Goal: Task Accomplishment & Management: Manage account settings

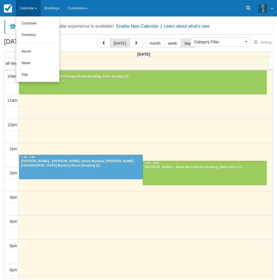
select select
click at [31, 74] on link "Day" at bounding box center [37, 74] width 43 height 11
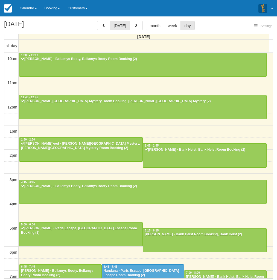
select select
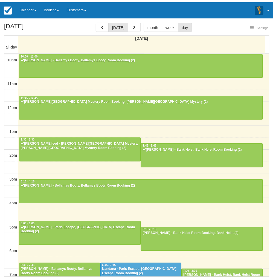
scroll to position [77, 0]
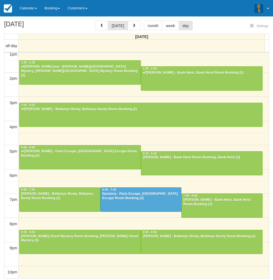
select select
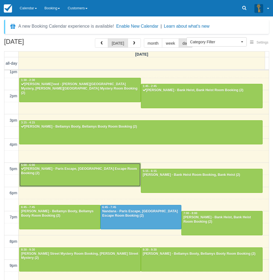
click at [94, 173] on div at bounding box center [79, 175] width 121 height 24
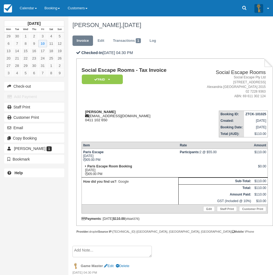
click at [89, 113] on strong "Katie Bailey" at bounding box center [100, 112] width 31 height 4
drag, startPoint x: 89, startPoint y: 113, endPoint x: 96, endPoint y: 112, distance: 6.4
click at [96, 112] on strong "Katie Bailey" at bounding box center [100, 112] width 31 height 4
copy strong "Katie Bailey"
click at [1, 204] on div "October 2025 Mon Tue Wed Thu Fri Sat Sun 29 30 1 2 3 4 5 6 7 8 9 10 11 12 13 14…" at bounding box center [34, 137] width 68 height 275
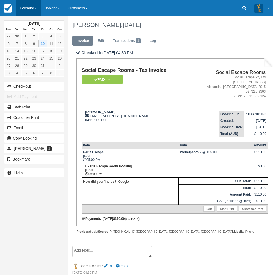
click at [30, 6] on link "Calendar" at bounding box center [28, 8] width 25 height 16
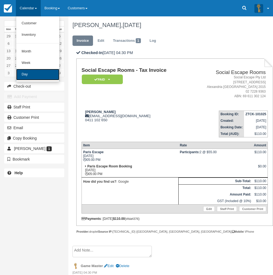
click at [36, 75] on link "Day" at bounding box center [37, 74] width 43 height 11
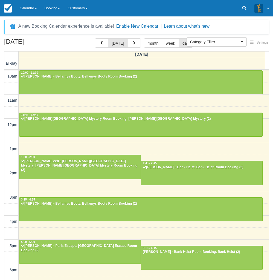
select select
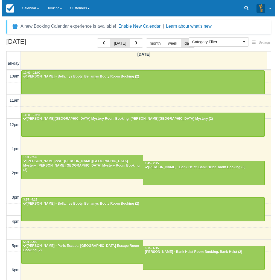
scroll to position [77, 0]
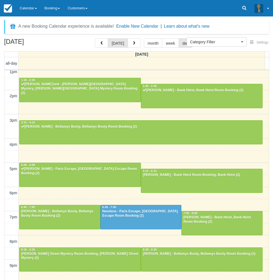
click at [82, 157] on div "10am 11am 12pm 1pm 2pm 3pm 4pm 5pm 6pm 7pm 8pm 9pm 10pm 10:00 - 11:00 Irene Sir…" at bounding box center [136, 144] width 265 height 302
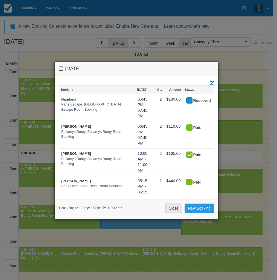
click at [171, 210] on link "Close" at bounding box center [173, 207] width 17 height 9
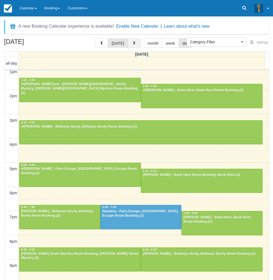
click at [132, 45] on span "button" at bounding box center [134, 43] width 4 height 4
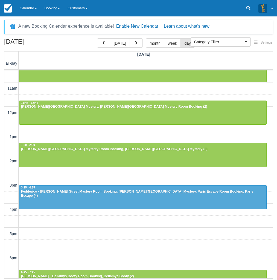
scroll to position [94, 0]
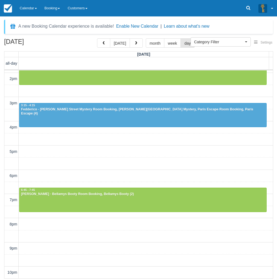
click at [0, 211] on div "October 11, 2025 today month week day Saturday all-day 10am 11am 12pm 1pm 2pm 3…" at bounding box center [138, 158] width 277 height 240
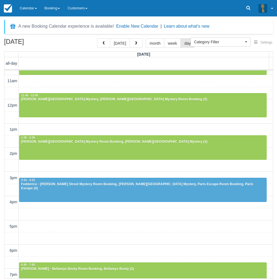
scroll to position [12, 0]
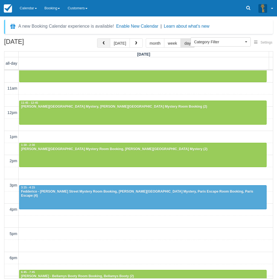
click at [104, 42] on span "button" at bounding box center [104, 43] width 4 height 4
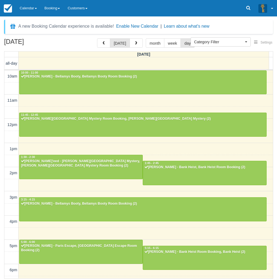
click at [1, 224] on div "October 10, 2025 today month week day Friday all-day 10am 11am 12pm 1pm 2pm 3pm…" at bounding box center [138, 158] width 277 height 240
click at [34, 10] on link "Calendar" at bounding box center [28, 8] width 25 height 16
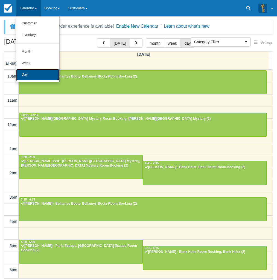
click at [26, 77] on link "Day" at bounding box center [37, 74] width 43 height 11
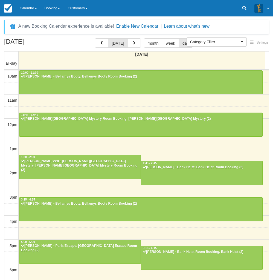
select select
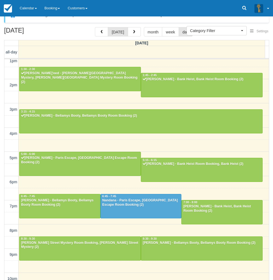
scroll to position [18, 0]
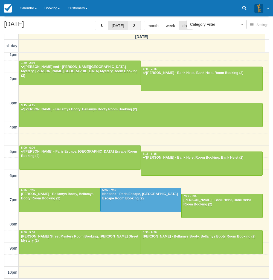
click at [134, 25] on span "button" at bounding box center [134, 26] width 4 height 4
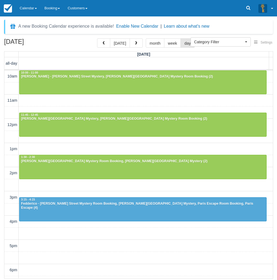
scroll to position [94, 0]
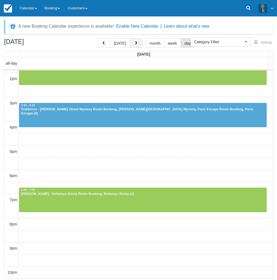
click at [138, 42] on button "button" at bounding box center [136, 42] width 13 height 9
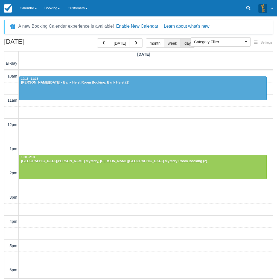
click at [167, 44] on button "week" at bounding box center [172, 42] width 17 height 9
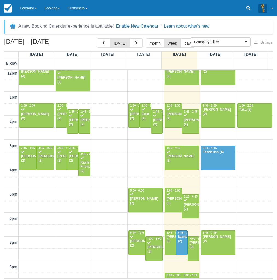
scroll to position [94, 0]
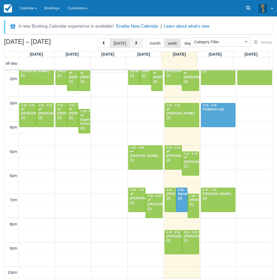
click at [135, 43] on span "button" at bounding box center [136, 43] width 4 height 4
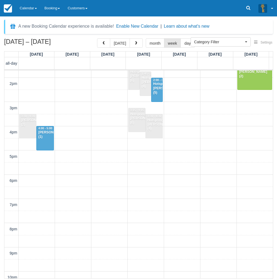
scroll to position [94, 0]
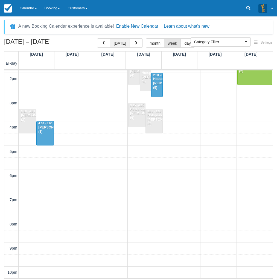
click at [121, 43] on button "[DATE]" at bounding box center [120, 42] width 20 height 9
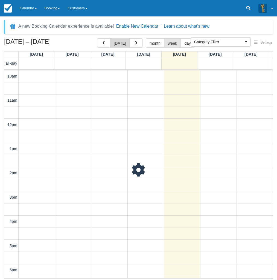
scroll to position [94, 0]
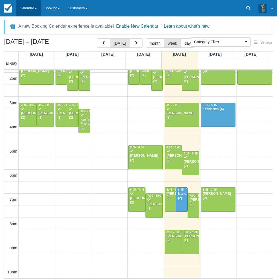
click at [30, 9] on link "Calendar" at bounding box center [28, 8] width 25 height 16
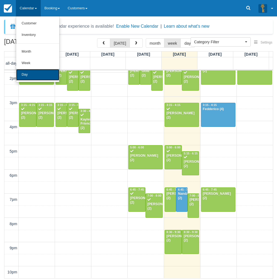
click at [32, 74] on link "Day" at bounding box center [37, 74] width 43 height 11
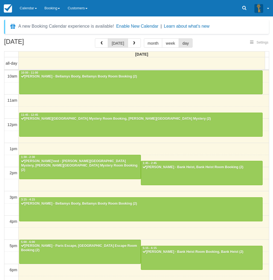
select select
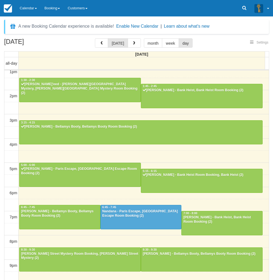
select select
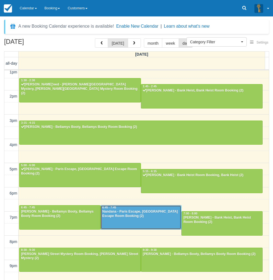
click at [138, 216] on div "Nandana - Paris Escape, [GEOGRAPHIC_DATA] Escape Room Booking (2)" at bounding box center [141, 213] width 78 height 9
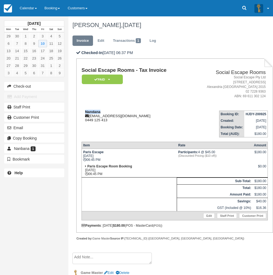
drag, startPoint x: 104, startPoint y: 111, endPoint x: 85, endPoint y: 112, distance: 18.9
click at [85, 112] on div "Nandana nandana_br@yahoo.com 0449 125 413" at bounding box center [135, 116] width 107 height 12
copy strong "Nandana"
click at [156, 117] on div "Nandana nandana_br@yahoo.com 0449 125 413" at bounding box center [135, 116] width 107 height 12
click at [25, 13] on link "Calendar" at bounding box center [28, 8] width 25 height 16
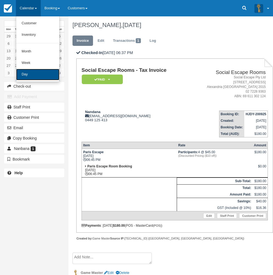
click at [39, 79] on link "Day" at bounding box center [37, 74] width 43 height 11
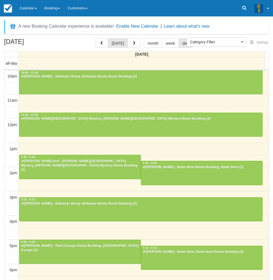
select select
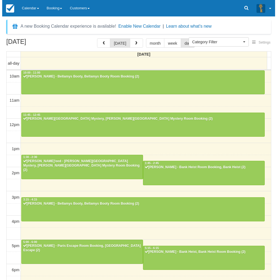
scroll to position [77, 0]
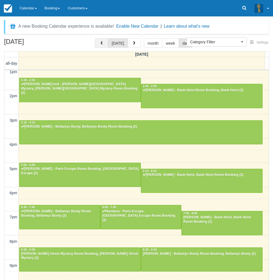
click at [103, 43] on span "button" at bounding box center [102, 43] width 4 height 4
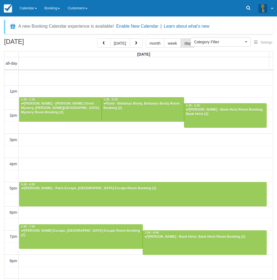
scroll to position [67, 0]
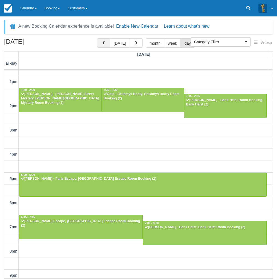
click at [103, 45] on span "button" at bounding box center [104, 43] width 4 height 4
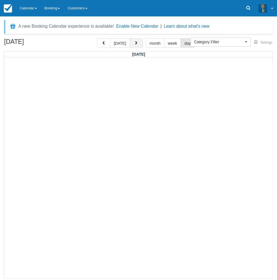
click at [138, 46] on button "button" at bounding box center [136, 42] width 13 height 9
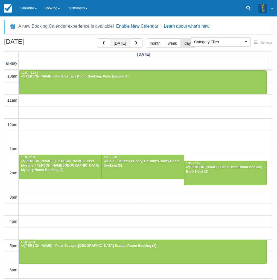
scroll to position [94, 0]
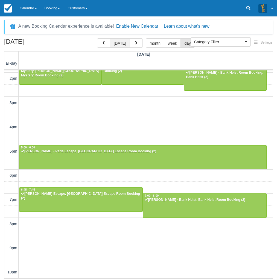
click at [127, 45] on button "[DATE]" at bounding box center [120, 42] width 20 height 9
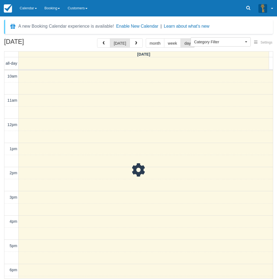
scroll to position [94, 0]
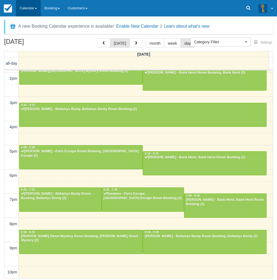
click at [31, 9] on link "Calendar" at bounding box center [28, 8] width 25 height 16
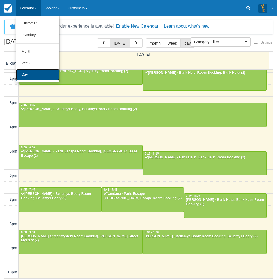
click at [34, 74] on link "Day" at bounding box center [37, 74] width 43 height 11
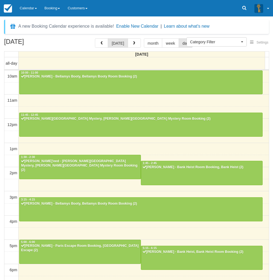
select select
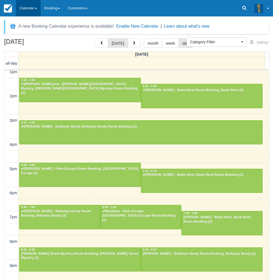
click at [27, 8] on link "Calendar" at bounding box center [28, 8] width 25 height 16
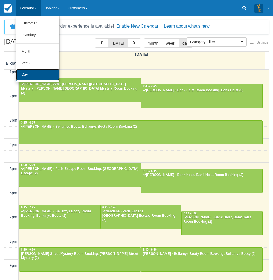
click at [31, 73] on link "Day" at bounding box center [37, 74] width 43 height 11
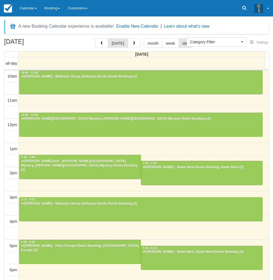
select select
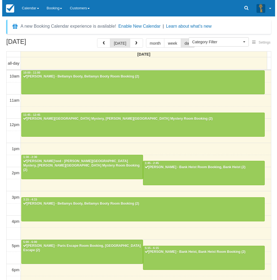
scroll to position [77, 0]
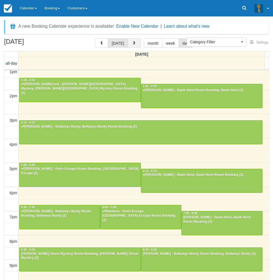
click at [134, 43] on span "button" at bounding box center [134, 43] width 4 height 4
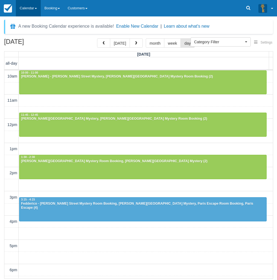
click at [31, 10] on link "Calendar" at bounding box center [28, 8] width 25 height 16
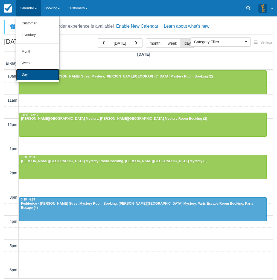
click at [36, 75] on link "Day" at bounding box center [37, 74] width 43 height 11
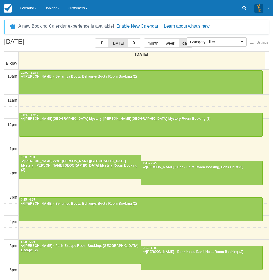
select select
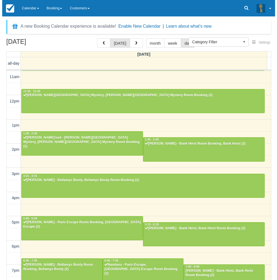
scroll to position [22, 0]
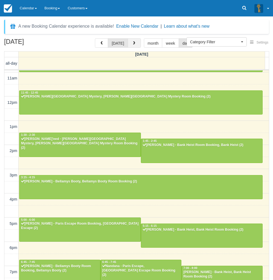
click at [133, 45] on button "button" at bounding box center [134, 42] width 13 height 9
